Goal: Task Accomplishment & Management: Manage account settings

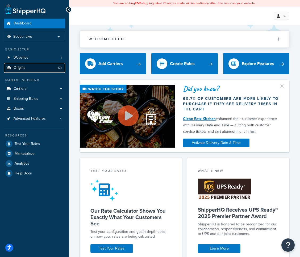
click at [14, 70] on span "Origins" at bounding box center [20, 68] width 12 height 5
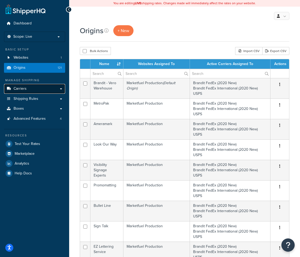
click at [24, 89] on span "Carriers" at bounding box center [20, 89] width 13 height 5
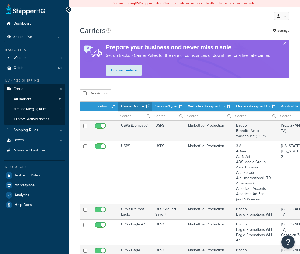
select select "15"
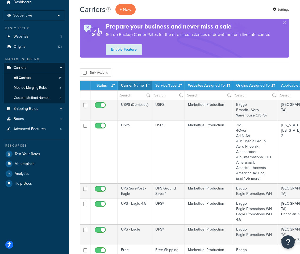
scroll to position [30, 0]
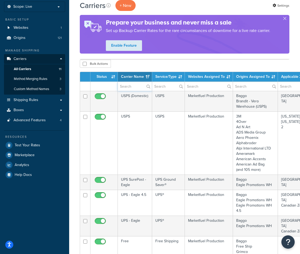
click at [134, 87] on input "text" at bounding box center [135, 86] width 34 height 9
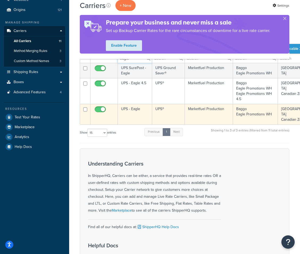
scroll to position [57, 0]
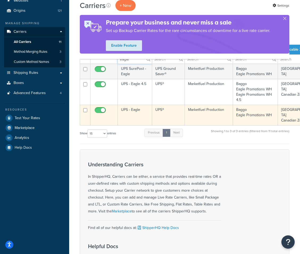
type input "eagle"
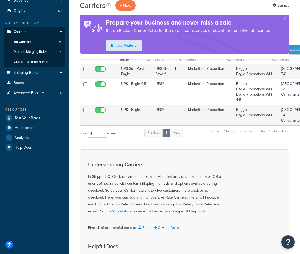
click at [287, 19] on div "Prepare your business and never miss a sale Set up Backup Carrier Rates for the…" at bounding box center [185, 34] width 210 height 39
click at [285, 19] on button "button" at bounding box center [284, 19] width 1 height 1
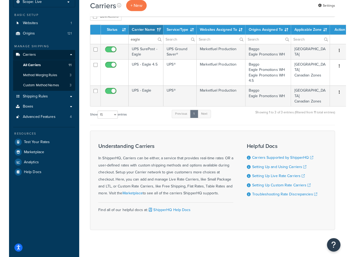
scroll to position [31, 0]
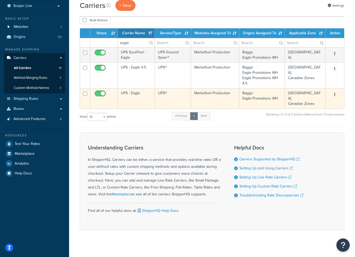
click at [300, 96] on icon "button" at bounding box center [335, 95] width 1 height 4
click at [300, 103] on link "Edit" at bounding box center [314, 105] width 42 height 11
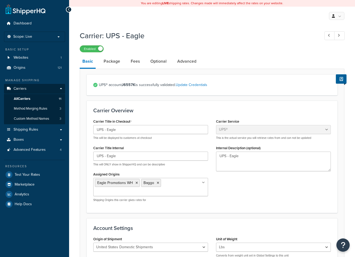
select select "ups"
click at [112, 63] on link "Package" at bounding box center [112, 61] width 22 height 13
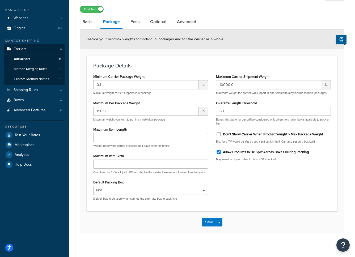
scroll to position [43, 0]
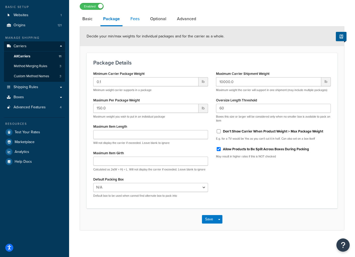
click at [136, 18] on link "Fees" at bounding box center [135, 19] width 14 height 13
